Goal: Check status: Check status

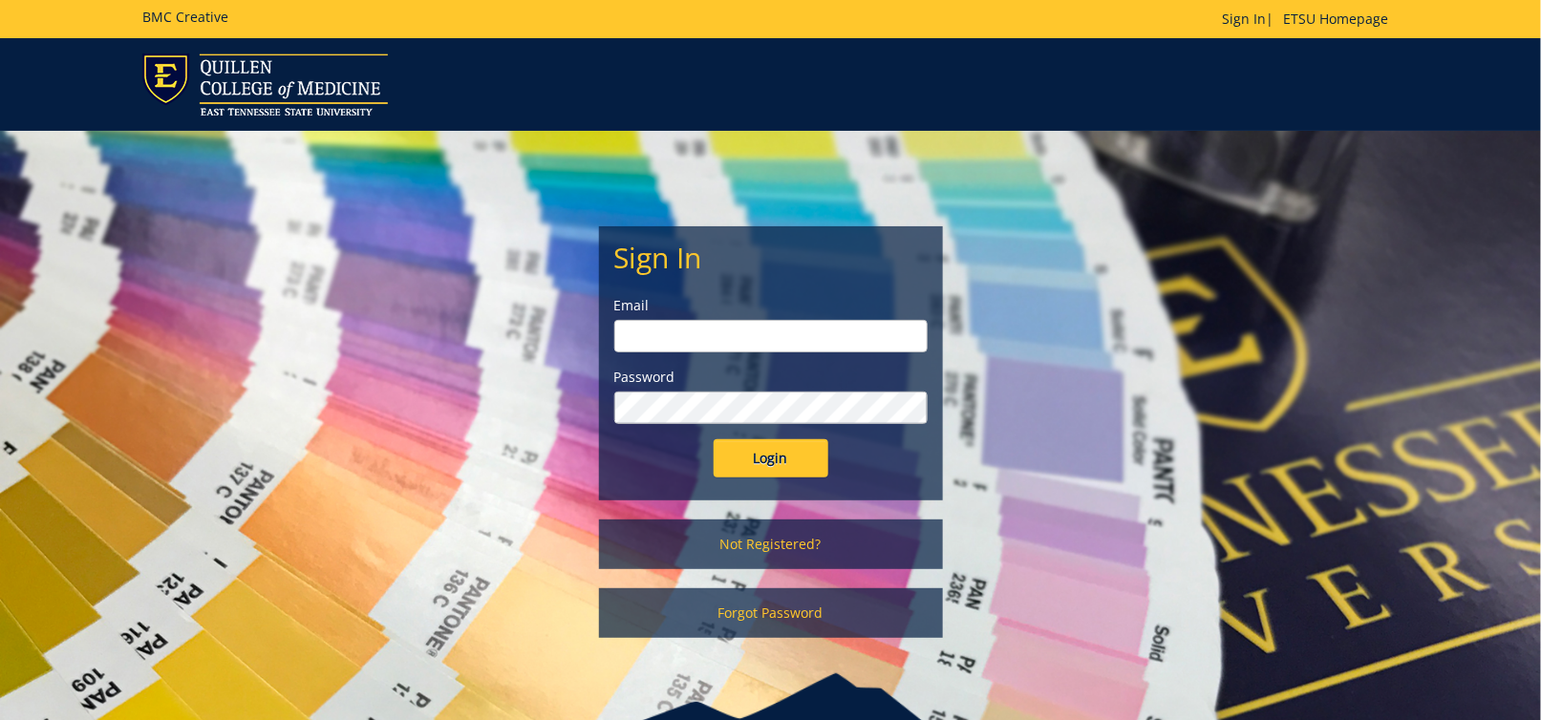
click at [759, 340] on input "email" at bounding box center [770, 336] width 313 height 32
type input "andrewsg@etsu.edu"
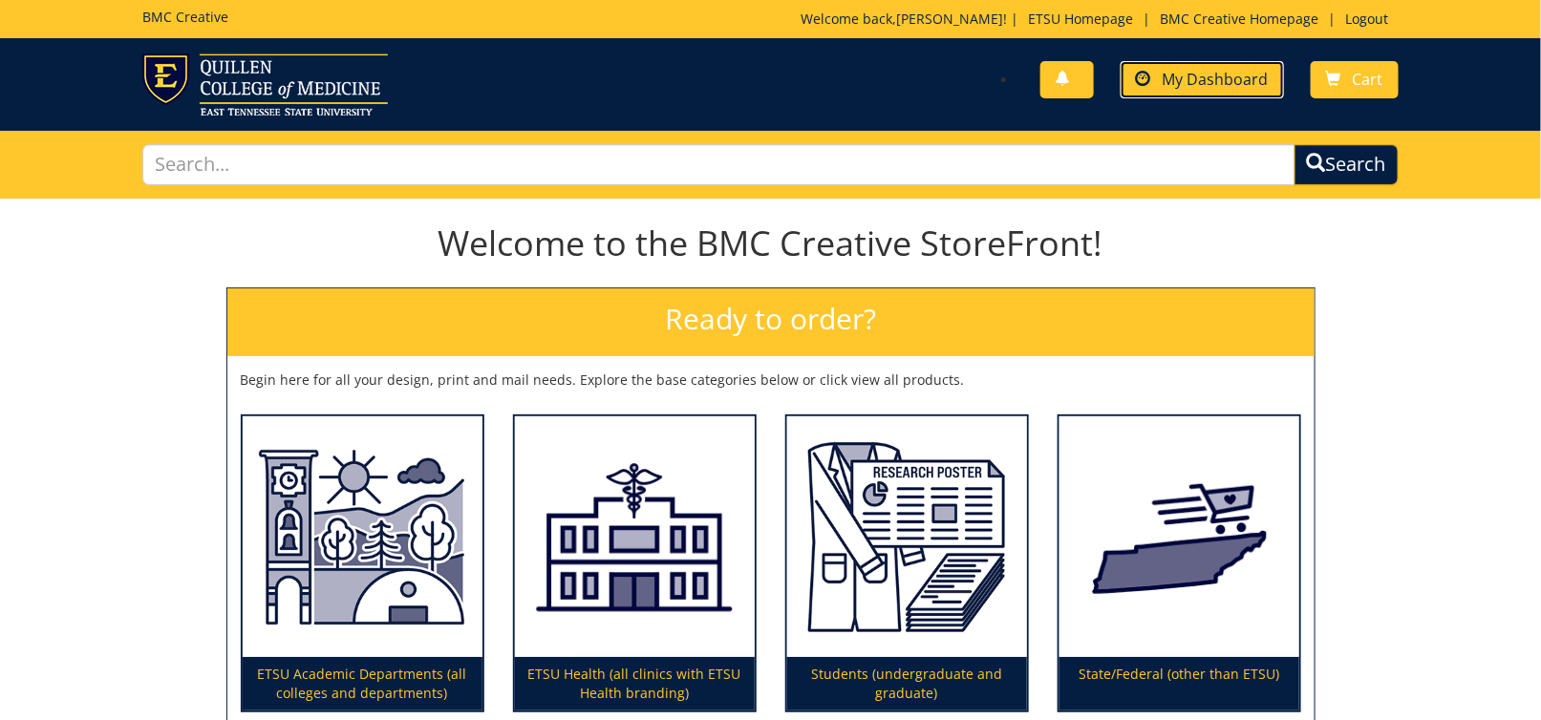
click at [1195, 79] on span "My Dashboard" at bounding box center [1216, 79] width 106 height 21
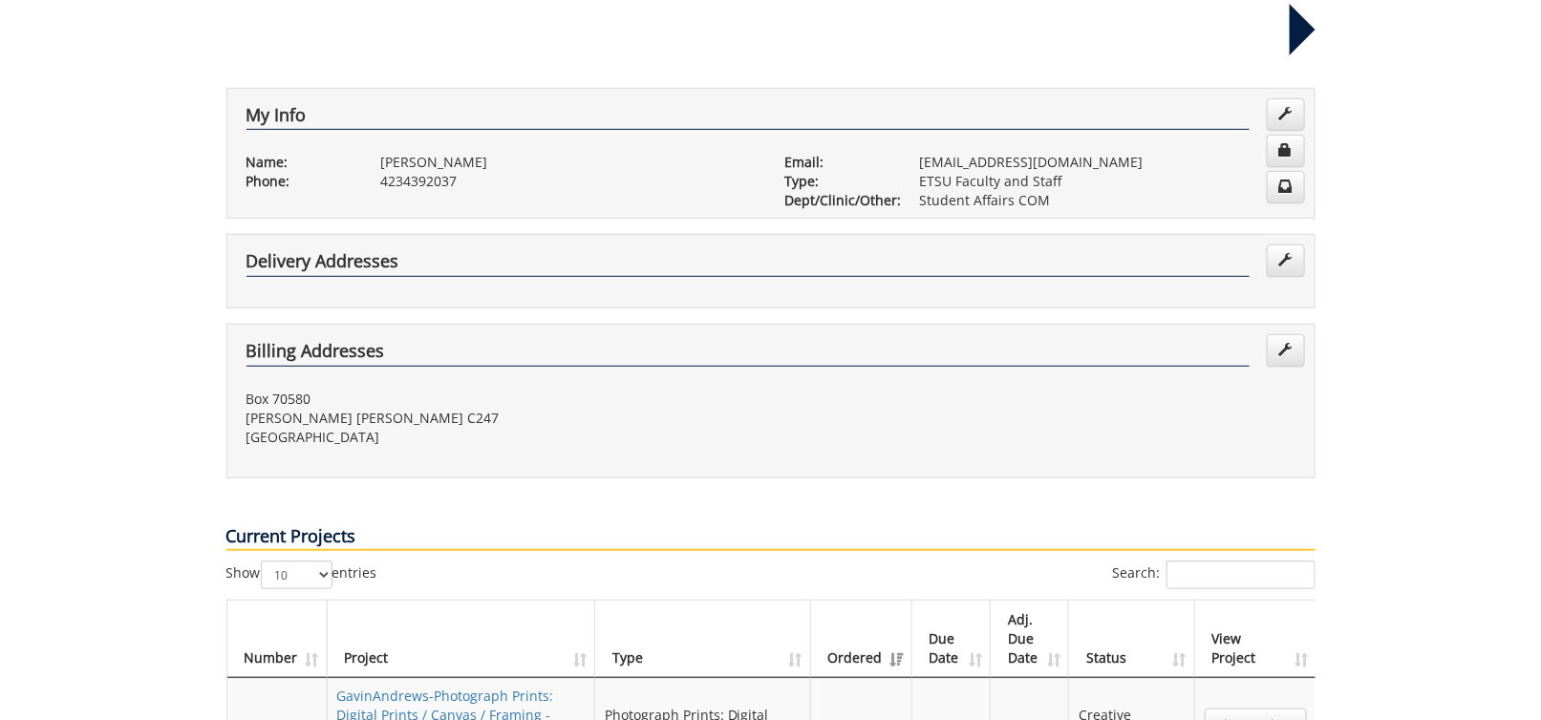
scroll to position [478, 0]
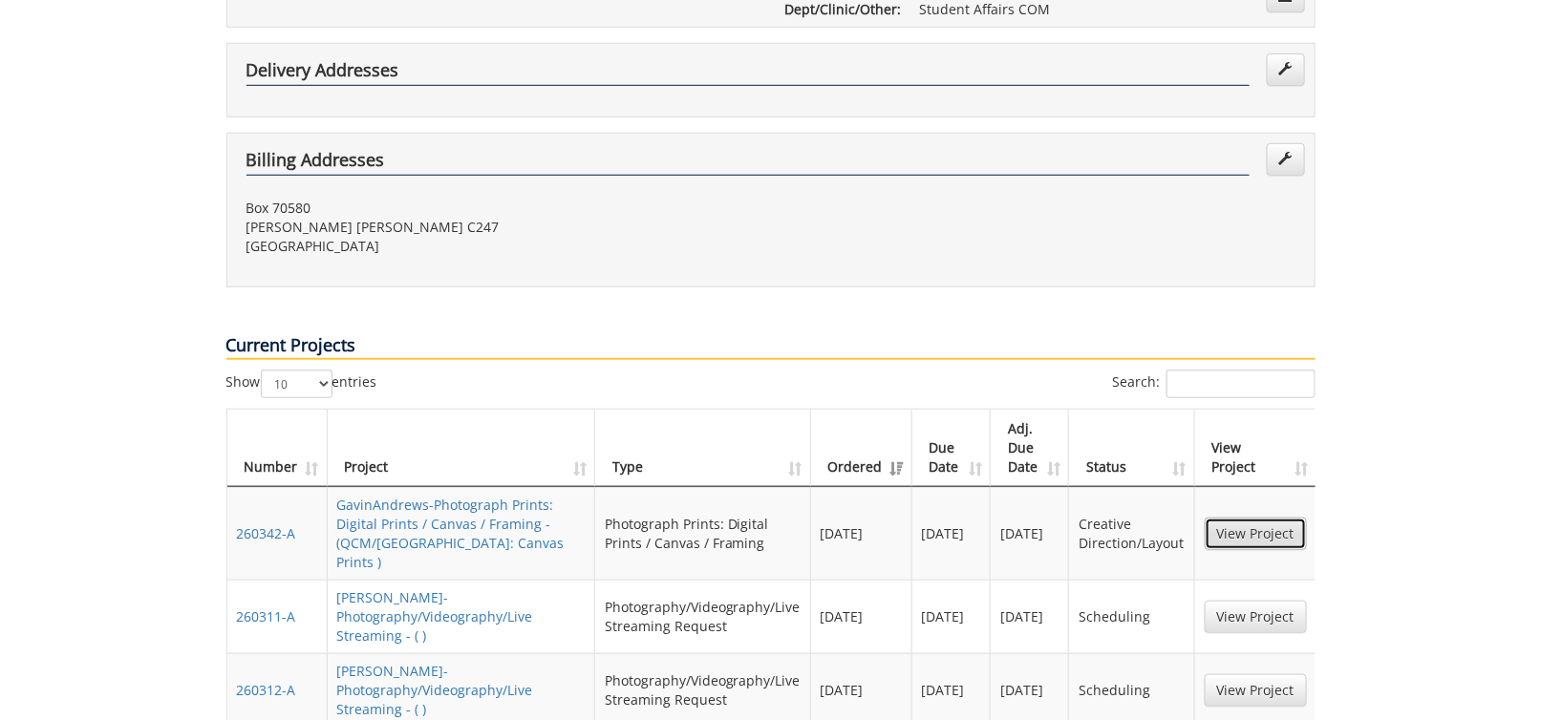
click at [1255, 518] on link "View Project" at bounding box center [1256, 534] width 102 height 32
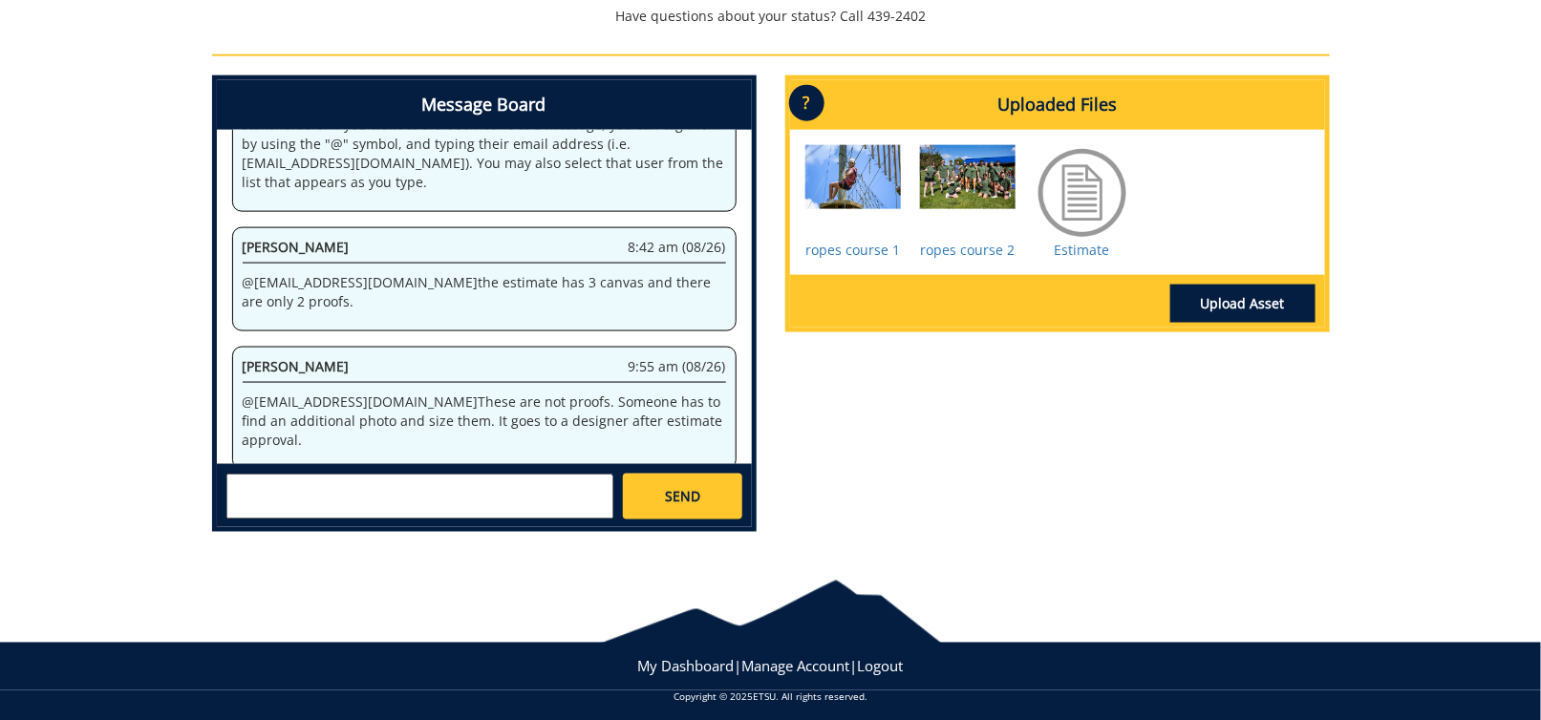
scroll to position [669, 0]
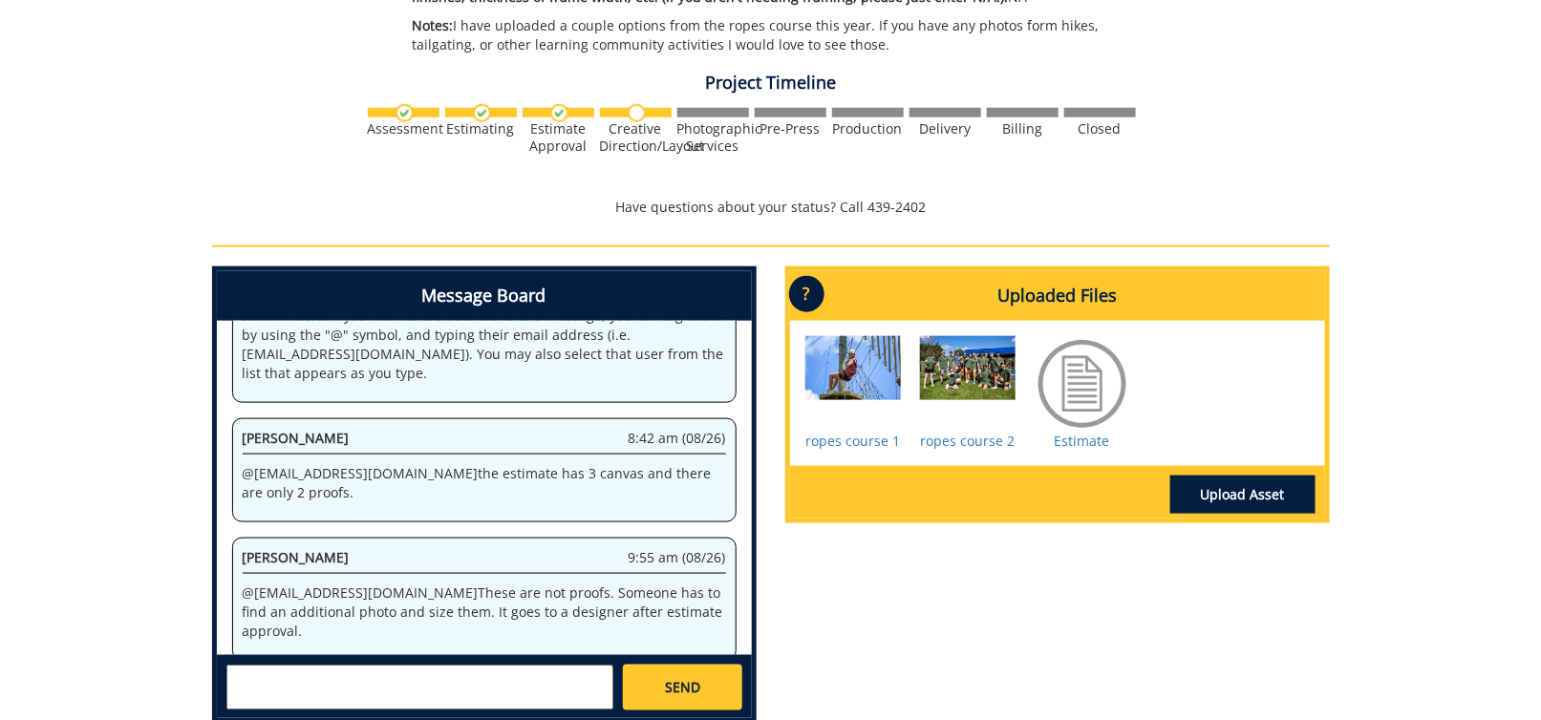
click at [943, 599] on div "Message Board System 10:40 am (08/22) Welcome to the Project Messenger. All mes…" at bounding box center [771, 503] width 1147 height 472
click at [1072, 381] on div at bounding box center [1083, 384] width 96 height 96
click at [1075, 438] on link "Estimate" at bounding box center [1082, 441] width 55 height 18
